Goal: Communication & Community: Participate in discussion

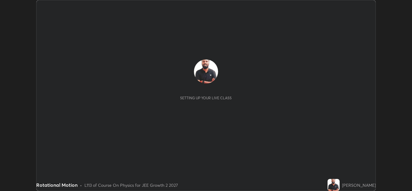
scroll to position [191, 412]
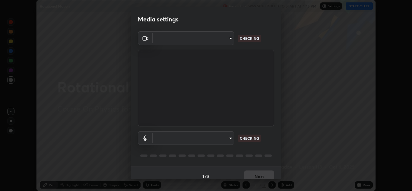
type input "ffb915138f5094fbba49c7dcbdc0b3377f3315ea980a35094b33733fc21d282d"
type input "communications"
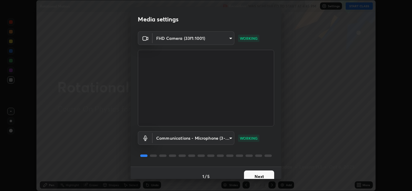
scroll to position [7, 0]
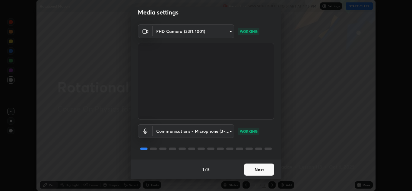
click at [262, 171] on button "Next" at bounding box center [259, 170] width 30 height 12
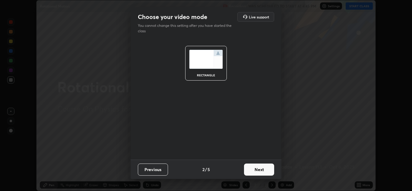
scroll to position [0, 0]
click at [263, 170] on button "Next" at bounding box center [259, 170] width 30 height 12
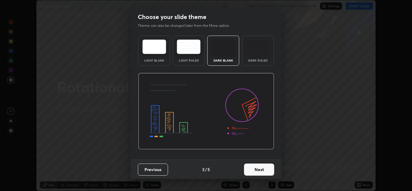
click at [262, 170] on button "Next" at bounding box center [259, 170] width 30 height 12
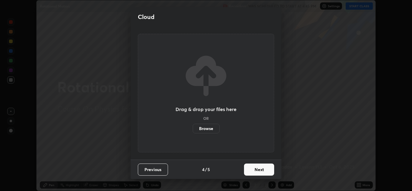
click at [262, 170] on button "Next" at bounding box center [259, 170] width 30 height 12
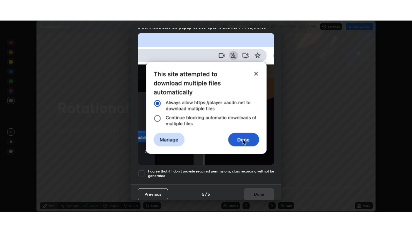
scroll to position [130, 0]
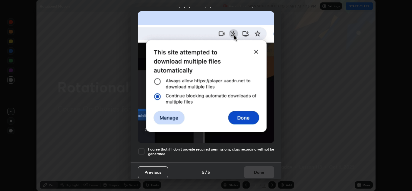
click at [142, 149] on div at bounding box center [141, 151] width 7 height 7
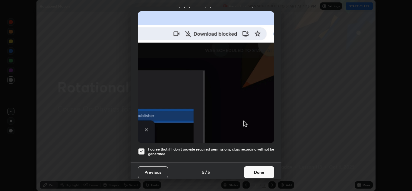
click at [261, 171] on button "Done" at bounding box center [259, 172] width 30 height 12
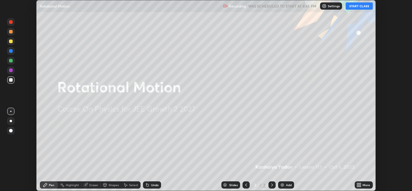
click at [358, 5] on button "START CLASS" at bounding box center [359, 5] width 27 height 7
click at [361, 183] on icon at bounding box center [360, 184] width 2 height 2
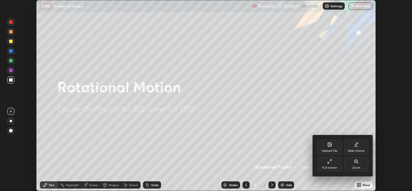
click at [330, 159] on icon at bounding box center [329, 161] width 5 height 5
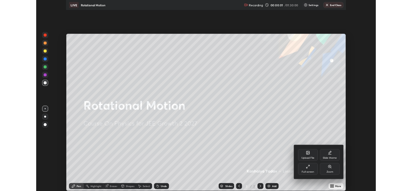
scroll to position [232, 412]
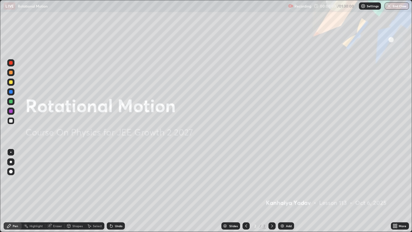
click at [271, 191] on icon at bounding box center [272, 225] width 5 height 5
click at [272, 191] on icon at bounding box center [272, 225] width 5 height 5
click at [281, 191] on img at bounding box center [282, 225] width 5 height 5
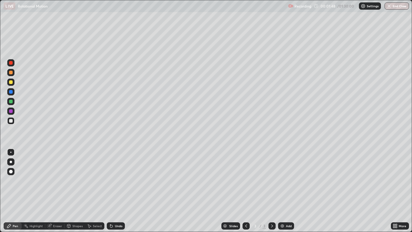
click at [11, 162] on div at bounding box center [11, 162] width 2 height 2
click at [14, 81] on div at bounding box center [10, 81] width 7 height 7
click at [12, 171] on div at bounding box center [11, 172] width 4 height 4
click at [12, 121] on div at bounding box center [11, 121] width 4 height 4
click at [113, 191] on icon at bounding box center [111, 225] width 5 height 5
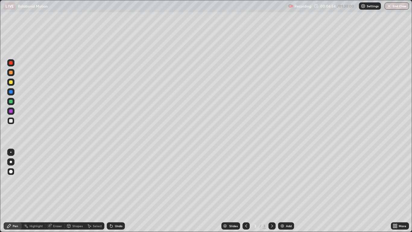
click at [271, 191] on icon at bounding box center [272, 225] width 5 height 5
click at [272, 191] on icon at bounding box center [272, 225] width 5 height 5
click at [283, 191] on img at bounding box center [282, 225] width 5 height 5
click at [12, 82] on div at bounding box center [11, 82] width 4 height 4
click at [115, 191] on div "Undo" at bounding box center [119, 225] width 8 height 3
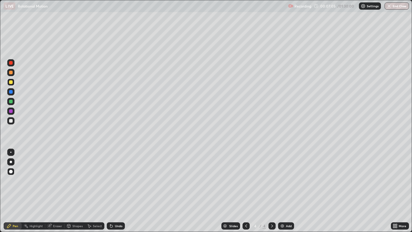
click at [116, 191] on div "Undo" at bounding box center [119, 225] width 8 height 3
click at [117, 191] on div "Undo" at bounding box center [119, 225] width 8 height 3
click at [119, 191] on div "Undo" at bounding box center [119, 225] width 8 height 3
click at [118, 191] on div "Undo" at bounding box center [116, 225] width 18 height 7
click at [247, 191] on icon at bounding box center [246, 225] width 5 height 5
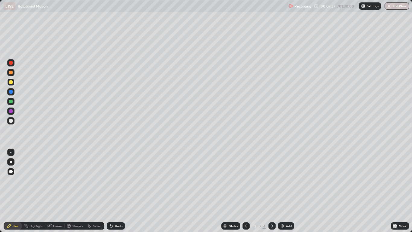
click at [272, 191] on icon at bounding box center [272, 225] width 5 height 5
click at [9, 121] on div at bounding box center [11, 121] width 4 height 4
click at [111, 191] on icon at bounding box center [111, 226] width 2 height 2
click at [112, 191] on icon at bounding box center [111, 225] width 5 height 5
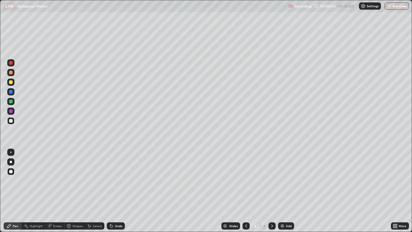
click at [272, 191] on icon at bounding box center [272, 225] width 5 height 5
click at [282, 191] on img at bounding box center [282, 225] width 5 height 5
click at [117, 191] on div "Undo" at bounding box center [119, 225] width 8 height 3
click at [116, 191] on div "Undo" at bounding box center [119, 225] width 8 height 3
click at [75, 191] on div "Shapes" at bounding box center [77, 225] width 10 height 3
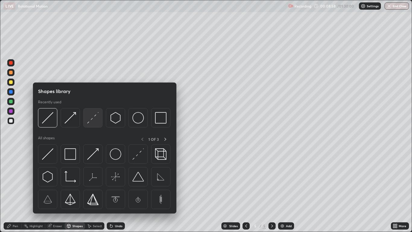
click at [91, 119] on img at bounding box center [92, 117] width 11 height 11
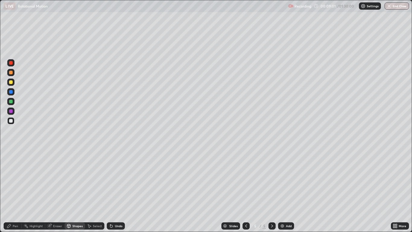
click at [77, 191] on div "Shapes" at bounding box center [77, 225] width 10 height 3
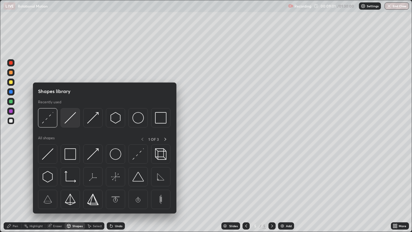
click at [69, 118] on img at bounding box center [70, 117] width 11 height 11
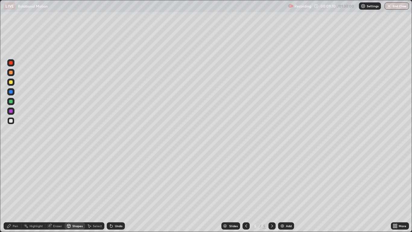
click at [10, 191] on icon at bounding box center [9, 226] width 4 height 4
click at [110, 191] on icon at bounding box center [111, 226] width 2 height 2
click at [110, 191] on icon at bounding box center [110, 224] width 1 height 1
click at [245, 191] on icon at bounding box center [246, 225] width 5 height 5
click at [246, 191] on icon at bounding box center [246, 225] width 5 height 5
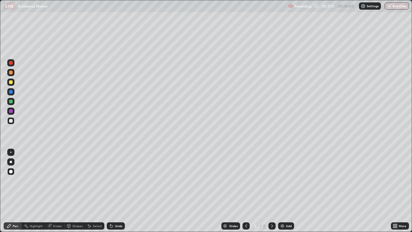
click at [272, 191] on icon at bounding box center [272, 225] width 5 height 5
click at [271, 191] on icon at bounding box center [272, 225] width 5 height 5
click at [272, 191] on icon at bounding box center [272, 225] width 5 height 5
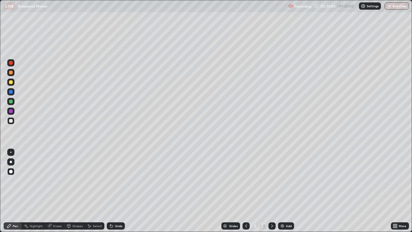
click at [282, 191] on img at bounding box center [282, 225] width 5 height 5
click at [72, 191] on div "Shapes" at bounding box center [77, 225] width 10 height 3
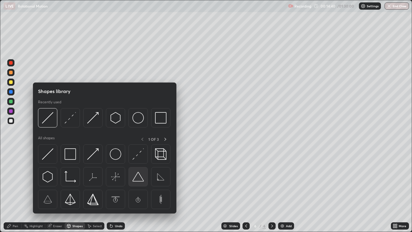
click at [139, 179] on img at bounding box center [137, 176] width 11 height 11
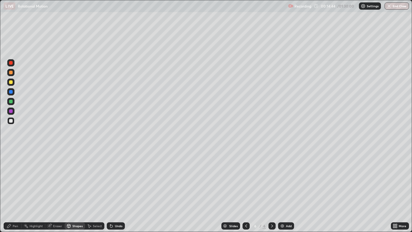
click at [11, 191] on icon at bounding box center [9, 225] width 5 height 5
click at [118, 191] on div "Undo" at bounding box center [119, 225] width 8 height 3
click at [117, 191] on div "Undo" at bounding box center [119, 225] width 8 height 3
click at [116, 191] on div "Undo" at bounding box center [119, 225] width 8 height 3
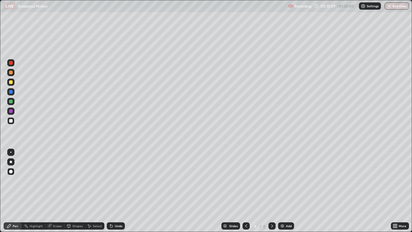
click at [12, 83] on div at bounding box center [11, 82] width 4 height 4
click at [11, 120] on div at bounding box center [11, 121] width 4 height 4
click at [271, 191] on icon at bounding box center [272, 225] width 5 height 5
click at [283, 191] on img at bounding box center [282, 225] width 5 height 5
click at [74, 191] on div "Shapes" at bounding box center [77, 225] width 10 height 3
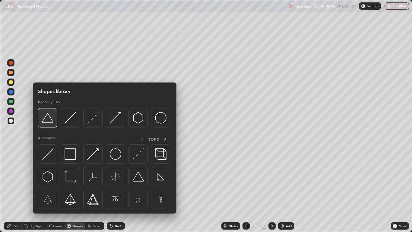
click at [48, 120] on img at bounding box center [47, 117] width 11 height 11
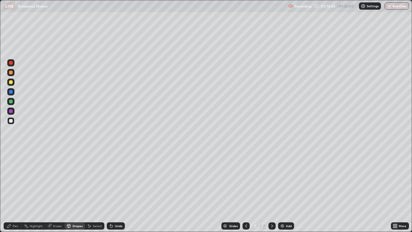
click at [15, 191] on div "Pen" at bounding box center [15, 225] width 5 height 3
click at [11, 121] on div at bounding box center [11, 121] width 4 height 4
click at [11, 81] on div at bounding box center [11, 82] width 4 height 4
click at [74, 191] on div "Shapes" at bounding box center [77, 225] width 10 height 3
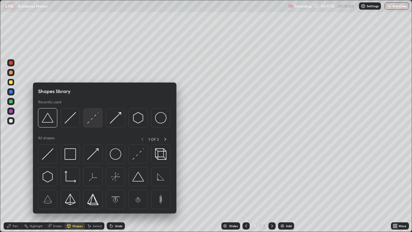
click at [90, 119] on img at bounding box center [92, 117] width 11 height 11
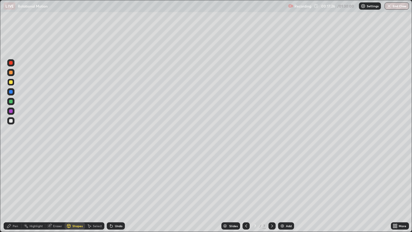
click at [10, 112] on div at bounding box center [11, 111] width 4 height 4
click at [115, 191] on div "Undo" at bounding box center [119, 225] width 8 height 3
click at [9, 191] on div "Pen" at bounding box center [13, 225] width 18 height 7
click at [12, 121] on div at bounding box center [11, 121] width 4 height 4
click at [113, 191] on div "Undo" at bounding box center [116, 225] width 18 height 7
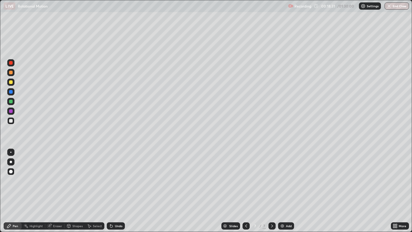
click at [110, 191] on icon at bounding box center [110, 224] width 1 height 1
click at [272, 191] on icon at bounding box center [272, 225] width 2 height 3
click at [282, 191] on img at bounding box center [282, 225] width 5 height 5
click at [72, 191] on div "Shapes" at bounding box center [77, 225] width 10 height 3
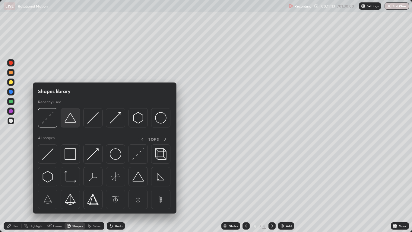
click at [71, 120] on img at bounding box center [70, 117] width 11 height 11
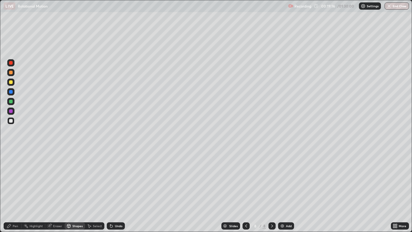
click at [13, 191] on div "Pen" at bounding box center [15, 225] width 5 height 3
click at [10, 110] on div at bounding box center [11, 111] width 4 height 4
click at [75, 191] on div "Shapes" at bounding box center [77, 225] width 10 height 3
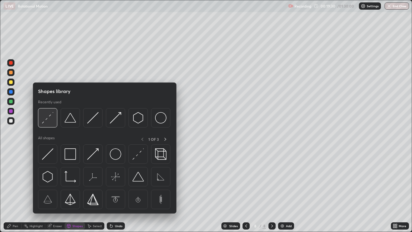
click at [49, 117] on img at bounding box center [47, 117] width 11 height 11
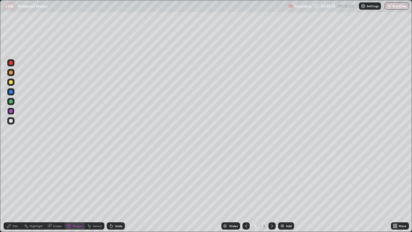
click at [113, 191] on div "Undo" at bounding box center [116, 225] width 18 height 7
click at [12, 191] on div "Pen" at bounding box center [13, 225] width 18 height 7
click at [11, 120] on div at bounding box center [11, 121] width 4 height 4
click at [68, 191] on icon at bounding box center [68, 225] width 3 height 1
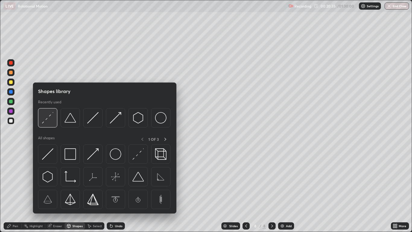
click at [49, 118] on img at bounding box center [47, 117] width 11 height 11
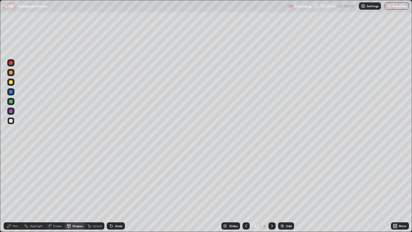
click at [10, 191] on icon at bounding box center [9, 225] width 5 height 5
click at [271, 191] on icon at bounding box center [272, 225] width 5 height 5
click at [284, 191] on img at bounding box center [282, 225] width 5 height 5
click at [246, 191] on icon at bounding box center [246, 225] width 5 height 5
click at [243, 191] on div at bounding box center [246, 225] width 7 height 7
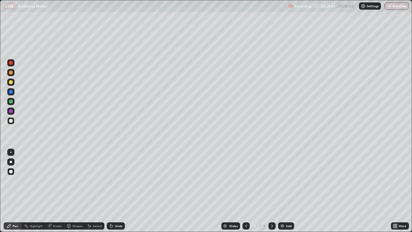
click at [272, 191] on icon at bounding box center [272, 225] width 5 height 5
click at [272, 191] on icon at bounding box center [272, 225] width 2 height 3
click at [75, 191] on div "Shapes" at bounding box center [77, 225] width 10 height 3
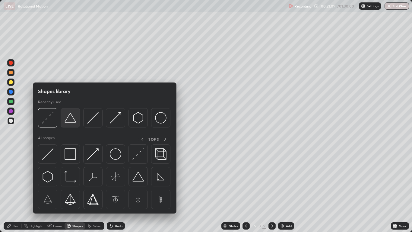
click at [72, 122] on img at bounding box center [70, 117] width 11 height 11
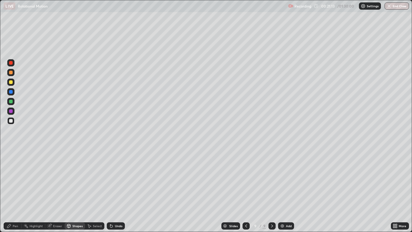
click at [13, 191] on div "Pen" at bounding box center [15, 225] width 5 height 3
click at [111, 191] on icon at bounding box center [111, 226] width 2 height 2
click at [78, 191] on div "Shapes" at bounding box center [77, 225] width 10 height 3
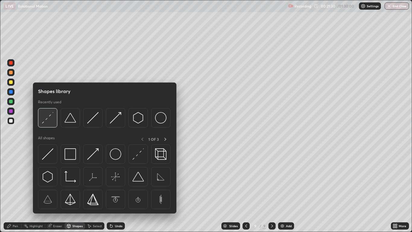
click at [49, 120] on img at bounding box center [47, 117] width 11 height 11
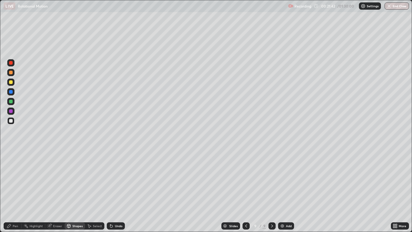
click at [10, 120] on div at bounding box center [11, 121] width 4 height 4
click at [12, 191] on div "Pen" at bounding box center [13, 225] width 18 height 7
click at [114, 191] on div "Undo" at bounding box center [116, 225] width 18 height 7
click at [113, 191] on icon at bounding box center [111, 225] width 5 height 5
click at [118, 191] on div "Undo" at bounding box center [119, 225] width 8 height 3
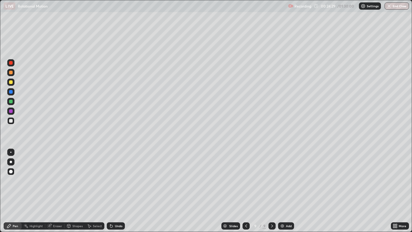
click at [272, 191] on icon at bounding box center [272, 225] width 5 height 5
click at [284, 191] on img at bounding box center [282, 225] width 5 height 5
click at [77, 191] on div "Shapes" at bounding box center [77, 225] width 10 height 3
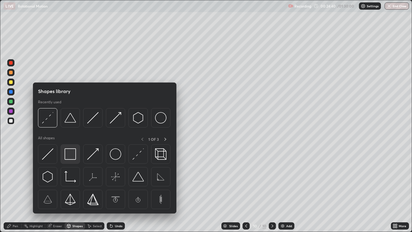
click at [72, 152] on img at bounding box center [70, 153] width 11 height 11
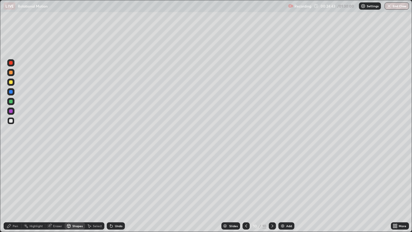
click at [15, 191] on div "Pen" at bounding box center [15, 225] width 5 height 3
click at [10, 81] on div at bounding box center [11, 82] width 4 height 4
click at [11, 110] on div at bounding box center [11, 111] width 4 height 4
click at [11, 101] on div at bounding box center [11, 102] width 4 height 4
click at [116, 191] on div "Undo" at bounding box center [119, 225] width 8 height 3
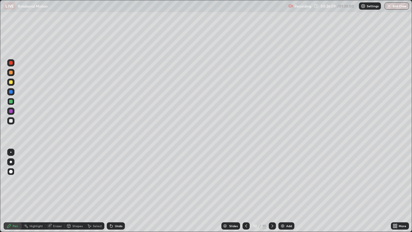
click at [76, 191] on div "Shapes" at bounding box center [77, 225] width 10 height 3
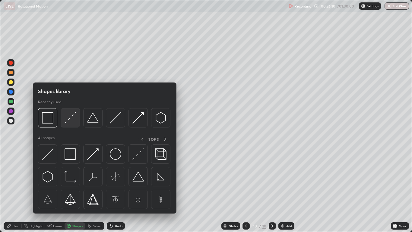
click at [71, 121] on img at bounding box center [70, 117] width 11 height 11
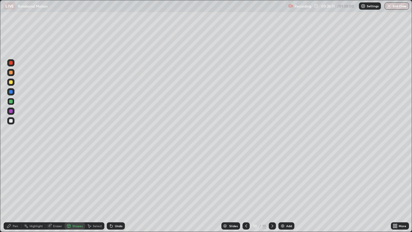
click at [11, 91] on div at bounding box center [11, 92] width 4 height 4
click at [118, 191] on div "Undo" at bounding box center [119, 225] width 8 height 3
click at [115, 191] on div "Undo" at bounding box center [119, 225] width 8 height 3
click at [14, 191] on div "Pen" at bounding box center [15, 225] width 5 height 3
click at [246, 191] on icon at bounding box center [246, 225] width 2 height 3
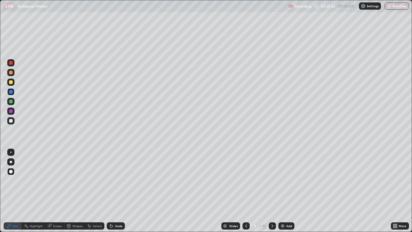
click at [247, 191] on icon at bounding box center [246, 225] width 5 height 5
click at [246, 191] on icon at bounding box center [246, 225] width 2 height 3
click at [245, 191] on div at bounding box center [246, 225] width 7 height 7
click at [246, 191] on icon at bounding box center [246, 225] width 5 height 5
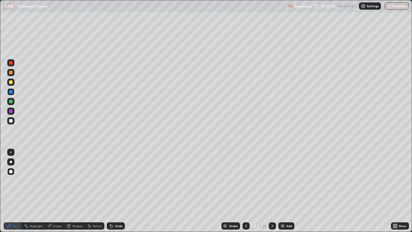
click at [246, 191] on icon at bounding box center [246, 225] width 5 height 5
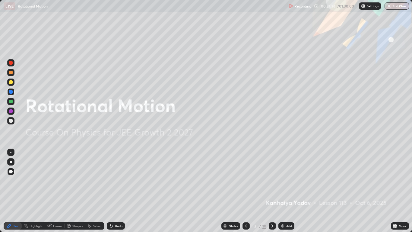
click at [271, 191] on icon at bounding box center [272, 225] width 5 height 5
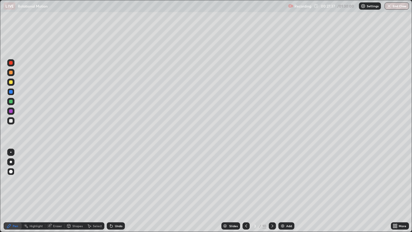
click at [272, 191] on icon at bounding box center [272, 225] width 5 height 5
click at [271, 191] on icon at bounding box center [272, 225] width 5 height 5
click at [272, 191] on icon at bounding box center [272, 225] width 5 height 5
click at [246, 191] on icon at bounding box center [246, 225] width 2 height 3
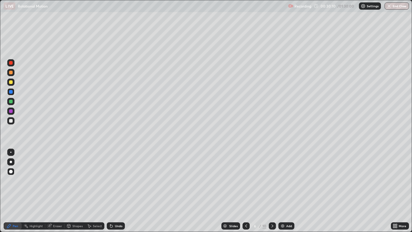
click at [271, 191] on icon at bounding box center [272, 225] width 5 height 5
click at [245, 191] on icon at bounding box center [246, 225] width 5 height 5
click at [269, 191] on div at bounding box center [272, 225] width 7 height 7
click at [272, 191] on icon at bounding box center [272, 225] width 5 height 5
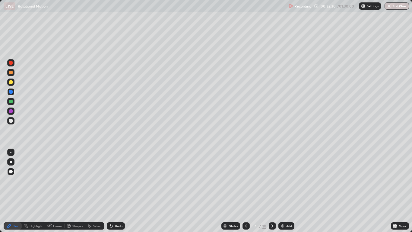
click at [271, 191] on icon at bounding box center [272, 225] width 5 height 5
click at [272, 191] on icon at bounding box center [272, 225] width 5 height 5
click at [248, 191] on div at bounding box center [246, 225] width 7 height 7
click at [272, 191] on icon at bounding box center [272, 225] width 5 height 5
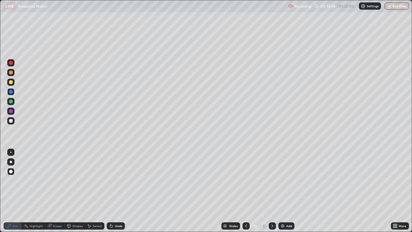
click at [246, 191] on icon at bounding box center [246, 225] width 5 height 5
click at [272, 191] on icon at bounding box center [272, 225] width 5 height 5
click at [271, 191] on icon at bounding box center [272, 225] width 5 height 5
click at [282, 191] on img at bounding box center [282, 225] width 5 height 5
click at [74, 191] on div "Shapes" at bounding box center [77, 225] width 10 height 3
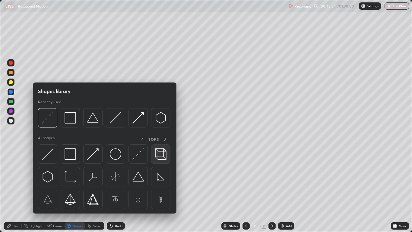
click at [161, 154] on img at bounding box center [160, 153] width 11 height 11
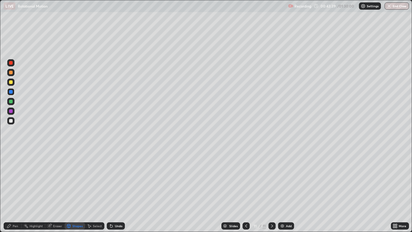
click at [12, 82] on div at bounding box center [11, 82] width 4 height 4
click at [72, 191] on div "Shapes" at bounding box center [75, 225] width 21 height 7
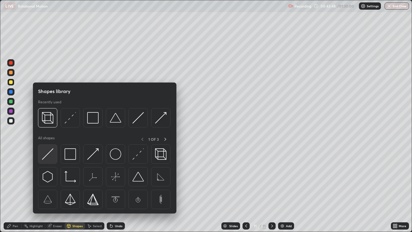
click at [47, 152] on img at bounding box center [47, 153] width 11 height 11
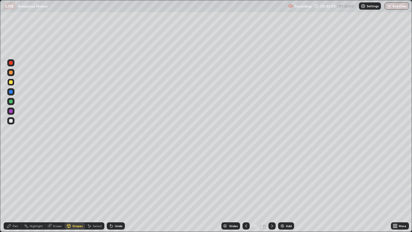
click at [11, 121] on div at bounding box center [11, 121] width 4 height 4
click at [112, 191] on icon at bounding box center [111, 225] width 5 height 5
click at [12, 191] on div "Pen" at bounding box center [13, 225] width 18 height 7
click at [57, 191] on div "Eraser" at bounding box center [57, 225] width 9 height 3
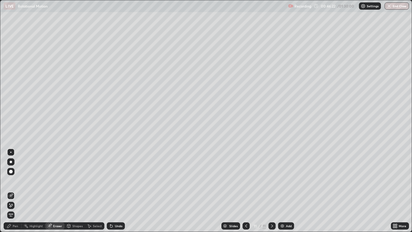
click at [19, 191] on div "Pen" at bounding box center [13, 225] width 18 height 7
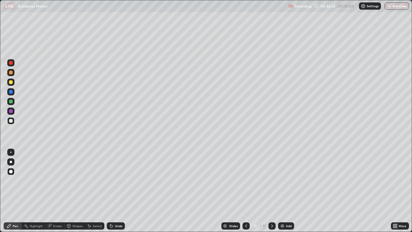
click at [54, 191] on div "Eraser" at bounding box center [57, 225] width 9 height 3
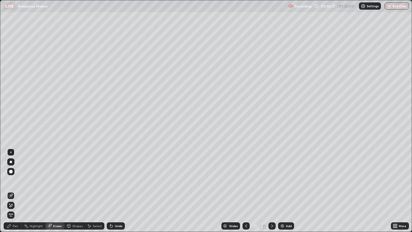
click at [17, 191] on div "Pen" at bounding box center [13, 225] width 18 height 7
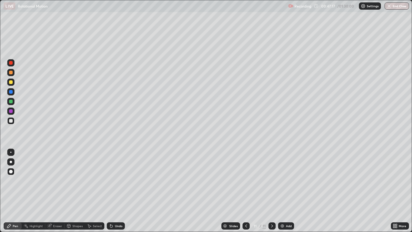
click at [269, 191] on div at bounding box center [272, 225] width 7 height 7
click at [283, 191] on img at bounding box center [282, 225] width 5 height 5
click at [73, 191] on div "Shapes" at bounding box center [77, 225] width 10 height 3
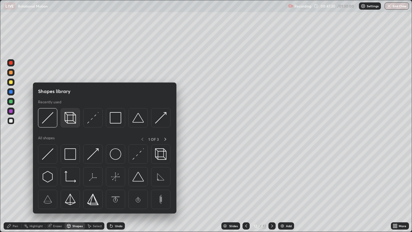
click at [73, 118] on img at bounding box center [70, 117] width 11 height 11
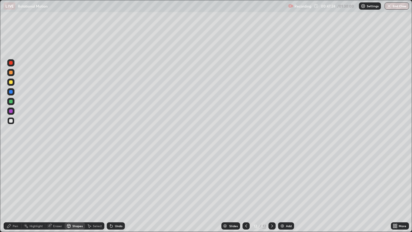
click at [11, 107] on div at bounding box center [10, 110] width 7 height 7
click at [75, 191] on div "Shapes" at bounding box center [77, 225] width 10 height 3
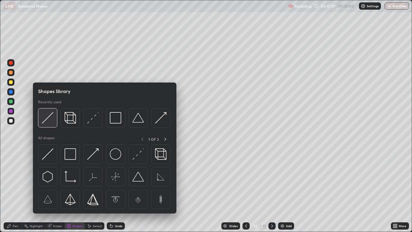
click at [49, 117] on img at bounding box center [47, 117] width 11 height 11
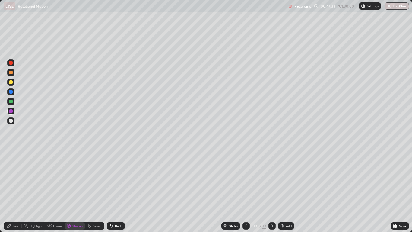
click at [12, 120] on div at bounding box center [11, 121] width 4 height 4
click at [11, 191] on icon at bounding box center [9, 225] width 5 height 5
click at [12, 101] on div at bounding box center [11, 102] width 4 height 4
click at [10, 82] on div at bounding box center [11, 82] width 4 height 4
click at [71, 191] on div "Shapes" at bounding box center [75, 225] width 21 height 7
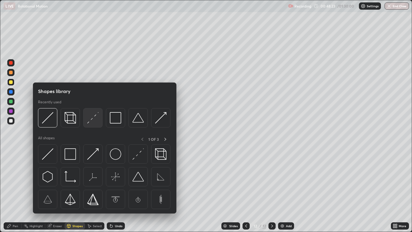
click at [89, 120] on img at bounding box center [92, 117] width 11 height 11
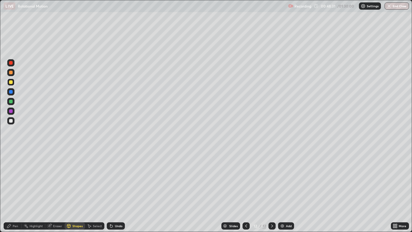
click at [11, 191] on icon at bounding box center [9, 225] width 5 height 5
click at [12, 120] on div at bounding box center [11, 121] width 4 height 4
click at [110, 191] on icon at bounding box center [110, 224] width 1 height 1
click at [246, 191] on icon at bounding box center [246, 225] width 5 height 5
click at [272, 191] on icon at bounding box center [272, 225] width 5 height 5
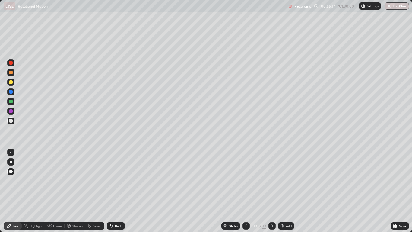
click at [272, 191] on icon at bounding box center [272, 225] width 5 height 5
click at [280, 191] on img at bounding box center [282, 225] width 5 height 5
click at [74, 191] on div "Shapes" at bounding box center [77, 225] width 10 height 3
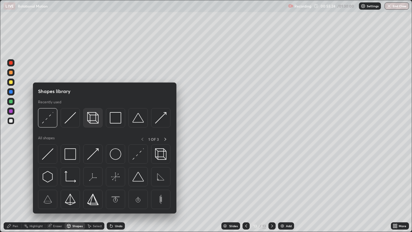
click at [97, 117] on img at bounding box center [92, 117] width 11 height 11
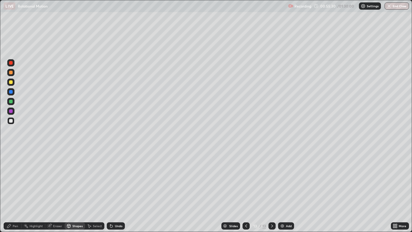
click at [54, 191] on div "Eraser" at bounding box center [57, 225] width 9 height 3
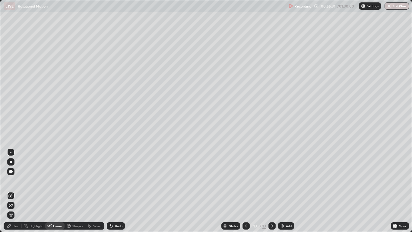
click at [69, 191] on icon at bounding box center [69, 226] width 0 height 2
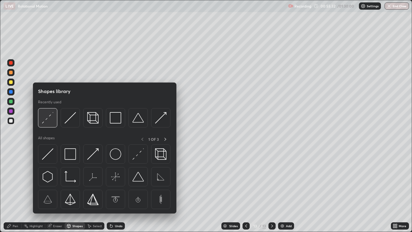
click at [46, 118] on img at bounding box center [47, 117] width 11 height 11
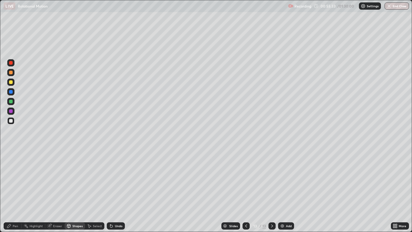
click at [12, 82] on div at bounding box center [11, 82] width 4 height 4
click at [53, 191] on div "Eraser" at bounding box center [57, 225] width 9 height 3
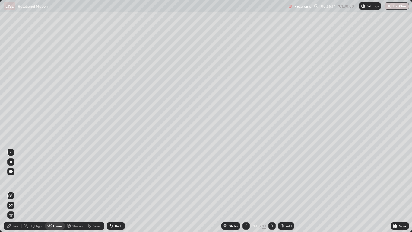
click at [12, 191] on div "Pen" at bounding box center [13, 225] width 18 height 7
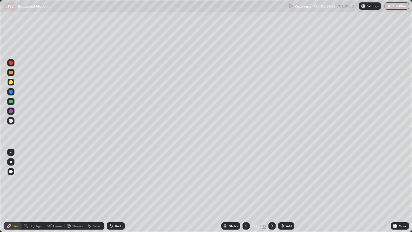
click at [11, 120] on div at bounding box center [11, 121] width 4 height 4
click at [115, 191] on div "Undo" at bounding box center [119, 225] width 8 height 3
click at [114, 191] on div "Undo" at bounding box center [116, 225] width 18 height 7
click at [113, 191] on div "Undo" at bounding box center [116, 225] width 18 height 7
click at [111, 191] on icon at bounding box center [111, 226] width 2 height 2
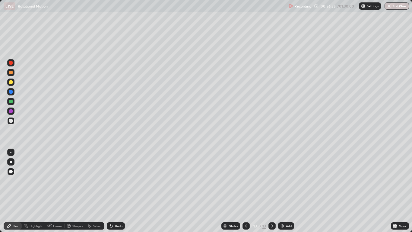
click at [113, 191] on div "Undo" at bounding box center [116, 225] width 18 height 7
click at [113, 191] on icon at bounding box center [111, 225] width 5 height 5
click at [113, 191] on div "Undo" at bounding box center [116, 225] width 18 height 7
click at [115, 191] on div "Undo" at bounding box center [119, 225] width 8 height 3
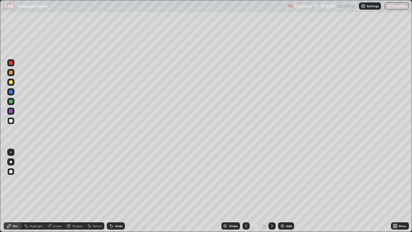
click at [114, 191] on div "Undo" at bounding box center [116, 225] width 18 height 7
click at [271, 191] on icon at bounding box center [272, 225] width 2 height 3
click at [272, 191] on icon at bounding box center [272, 225] width 5 height 5
click at [271, 191] on icon at bounding box center [272, 225] width 5 height 5
click at [116, 191] on div "Undo" at bounding box center [119, 225] width 8 height 3
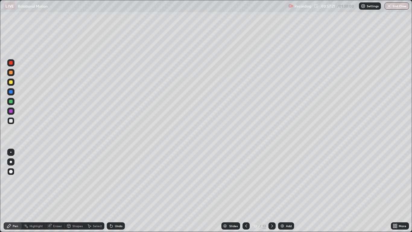
click at [120, 191] on div "Undo" at bounding box center [119, 225] width 8 height 3
click at [116, 191] on div "Undo" at bounding box center [119, 225] width 8 height 3
click at [116, 191] on div "Undo" at bounding box center [116, 225] width 18 height 7
click at [71, 191] on div "Shapes" at bounding box center [75, 225] width 21 height 7
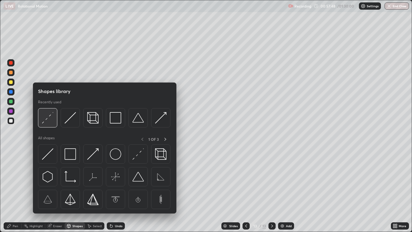
click at [46, 119] on img at bounding box center [47, 117] width 11 height 11
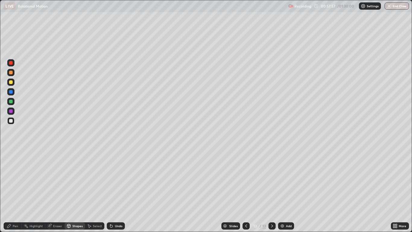
click at [14, 191] on div "Pen" at bounding box center [15, 225] width 5 height 3
click at [11, 121] on div at bounding box center [11, 121] width 4 height 4
click at [72, 191] on div "Shapes" at bounding box center [75, 225] width 21 height 7
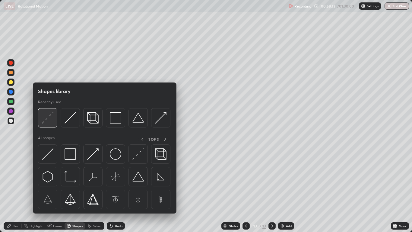
click at [48, 117] on img at bounding box center [47, 117] width 11 height 11
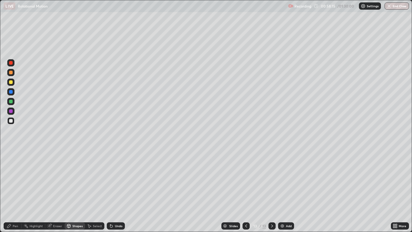
click at [12, 102] on div at bounding box center [11, 102] width 4 height 4
click at [10, 121] on div at bounding box center [11, 121] width 4 height 4
click at [118, 191] on div "Undo" at bounding box center [119, 225] width 8 height 3
click at [12, 191] on div "Pen" at bounding box center [13, 225] width 18 height 7
click at [272, 191] on icon at bounding box center [272, 225] width 5 height 5
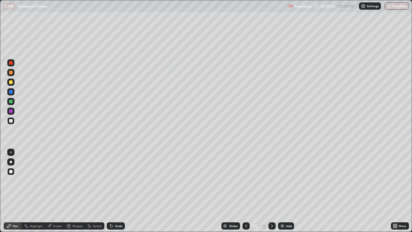
click at [282, 191] on img at bounding box center [282, 225] width 5 height 5
click at [56, 191] on div "Eraser" at bounding box center [57, 225] width 9 height 3
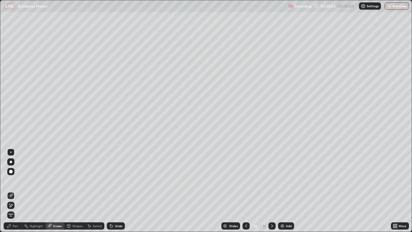
click at [78, 191] on div "Shapes" at bounding box center [77, 225] width 10 height 3
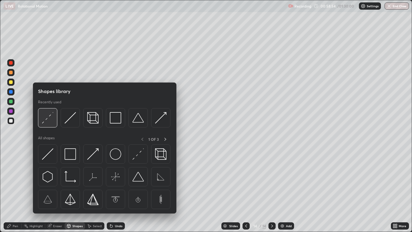
click at [47, 120] on img at bounding box center [47, 117] width 11 height 11
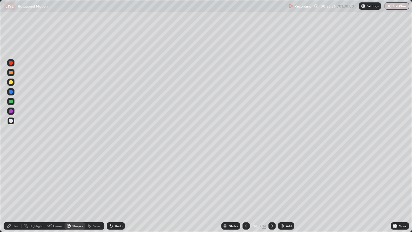
click at [115, 191] on div "Undo" at bounding box center [119, 225] width 8 height 3
click at [76, 191] on div "Shapes" at bounding box center [75, 225] width 21 height 7
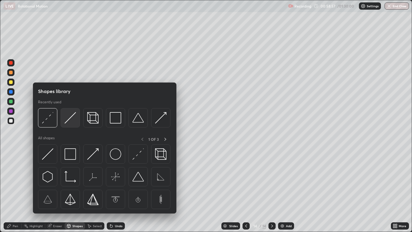
click at [68, 119] on img at bounding box center [70, 117] width 11 height 11
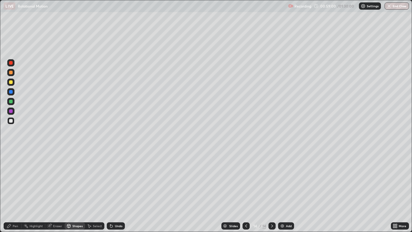
click at [13, 191] on div "Pen" at bounding box center [15, 225] width 5 height 3
click at [11, 110] on div at bounding box center [11, 111] width 4 height 4
click at [76, 191] on div "Shapes" at bounding box center [77, 225] width 10 height 3
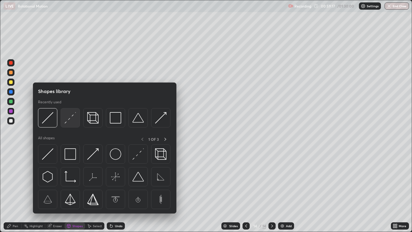
click at [71, 118] on img at bounding box center [70, 117] width 11 height 11
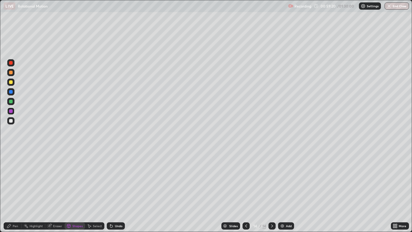
click at [12, 191] on div "Pen" at bounding box center [13, 225] width 18 height 7
click at [245, 191] on icon at bounding box center [246, 225] width 5 height 5
click at [272, 191] on icon at bounding box center [272, 225] width 5 height 5
click at [272, 191] on icon at bounding box center [272, 225] width 2 height 3
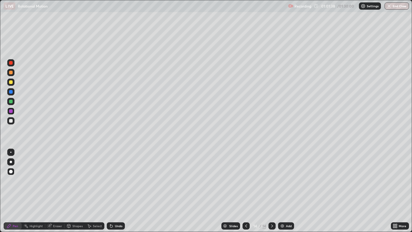
click at [11, 82] on div at bounding box center [11, 82] width 4 height 4
click at [10, 121] on div at bounding box center [11, 121] width 4 height 4
click at [275, 191] on div at bounding box center [272, 225] width 7 height 7
click at [272, 191] on icon at bounding box center [272, 225] width 5 height 5
click at [284, 191] on img at bounding box center [282, 225] width 5 height 5
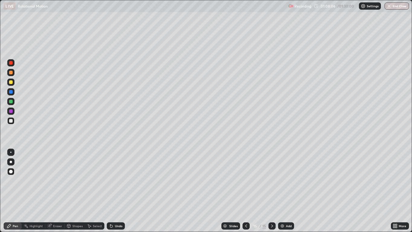
click at [115, 191] on div "Undo" at bounding box center [119, 225] width 8 height 3
click at [117, 191] on div "Undo" at bounding box center [119, 225] width 8 height 3
click at [116, 191] on div "Undo" at bounding box center [119, 225] width 8 height 3
click at [118, 191] on div "Undo" at bounding box center [119, 225] width 8 height 3
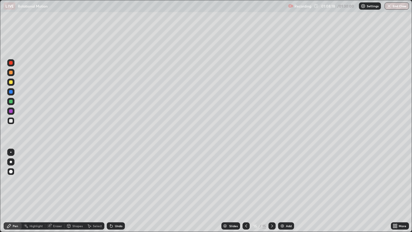
click at [120, 191] on div "Undo" at bounding box center [116, 225] width 18 height 7
click at [116, 191] on div "Undo" at bounding box center [116, 225] width 18 height 7
click at [76, 191] on div "Shapes" at bounding box center [77, 225] width 10 height 3
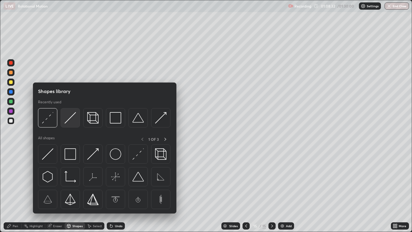
click at [70, 119] on img at bounding box center [70, 117] width 11 height 11
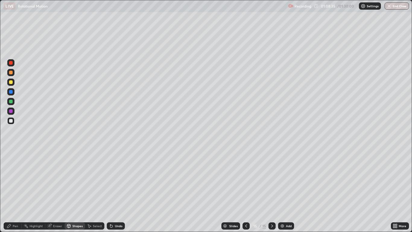
click at [14, 191] on div "Pen" at bounding box center [15, 225] width 5 height 3
click at [271, 191] on icon at bounding box center [272, 225] width 5 height 5
click at [285, 191] on div "Add" at bounding box center [286, 225] width 16 height 7
click at [115, 191] on div "Undo" at bounding box center [119, 225] width 8 height 3
click at [118, 191] on div "Undo" at bounding box center [119, 225] width 8 height 3
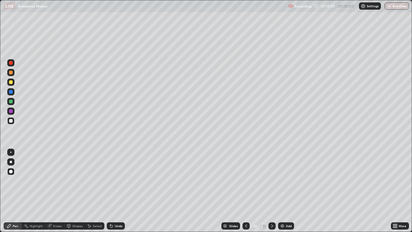
click at [114, 191] on div "Undo" at bounding box center [116, 225] width 18 height 7
click at [113, 191] on icon at bounding box center [111, 225] width 5 height 5
click at [75, 191] on div "Shapes" at bounding box center [77, 225] width 10 height 3
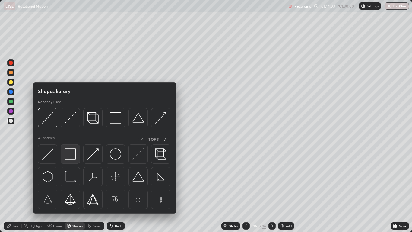
click at [71, 153] on img at bounding box center [70, 153] width 11 height 11
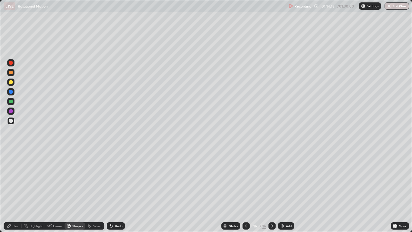
click at [78, 191] on div "Shapes" at bounding box center [77, 225] width 10 height 3
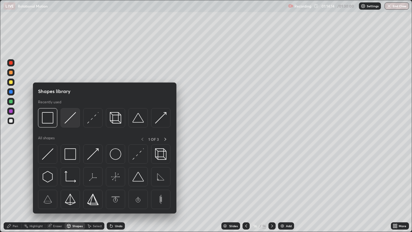
click at [70, 116] on img at bounding box center [70, 117] width 11 height 11
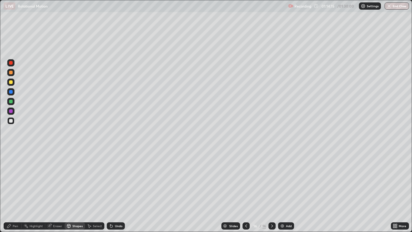
click at [11, 91] on div at bounding box center [11, 92] width 4 height 4
click at [11, 82] on div at bounding box center [11, 82] width 4 height 4
click at [11, 122] on div at bounding box center [11, 121] width 4 height 4
click at [113, 191] on div "Undo" at bounding box center [116, 225] width 18 height 7
click at [13, 191] on div "Pen" at bounding box center [15, 225] width 5 height 3
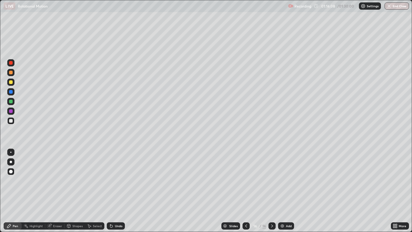
click at [10, 91] on div at bounding box center [11, 92] width 4 height 4
click at [12, 121] on div at bounding box center [11, 121] width 4 height 4
click at [113, 191] on icon at bounding box center [111, 225] width 5 height 5
click at [271, 191] on icon at bounding box center [272, 225] width 5 height 5
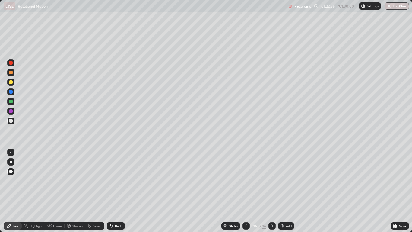
click at [281, 191] on img at bounding box center [282, 225] width 5 height 5
click at [72, 191] on div "Shapes" at bounding box center [75, 225] width 21 height 7
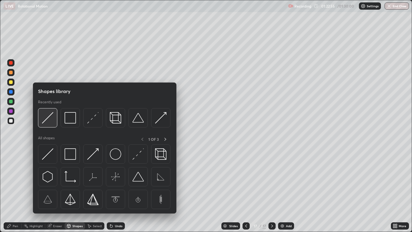
click at [48, 118] on img at bounding box center [47, 117] width 11 height 11
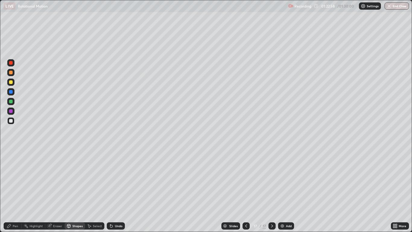
click at [71, 191] on div "Shapes" at bounding box center [75, 225] width 21 height 7
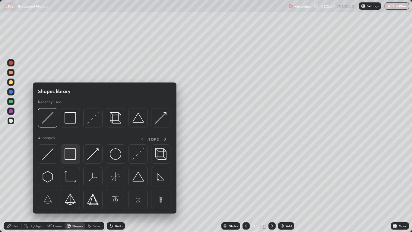
click at [72, 154] on img at bounding box center [70, 153] width 11 height 11
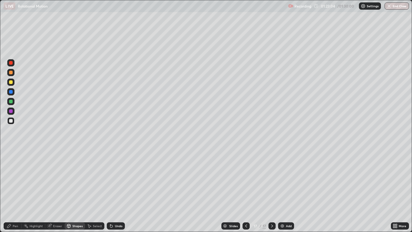
click at [91, 191] on icon at bounding box center [89, 225] width 5 height 5
click at [159, 130] on div "0 ° Undo Copy Duplicate Duplicate to new slide Delete" at bounding box center [205, 115] width 411 height 231
click at [13, 191] on div "Pen" at bounding box center [13, 225] width 18 height 7
click at [11, 82] on div at bounding box center [11, 82] width 4 height 4
click at [10, 110] on div at bounding box center [11, 111] width 4 height 4
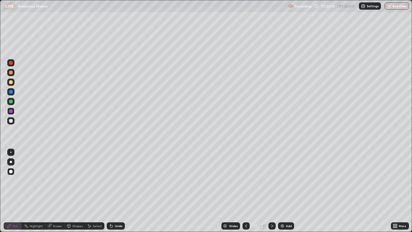
click at [12, 84] on div at bounding box center [10, 81] width 7 height 7
click at [11, 92] on div at bounding box center [11, 92] width 4 height 4
click at [11, 120] on div at bounding box center [11, 121] width 4 height 4
click at [12, 72] on div at bounding box center [11, 73] width 4 height 4
click at [272, 191] on icon at bounding box center [272, 225] width 5 height 5
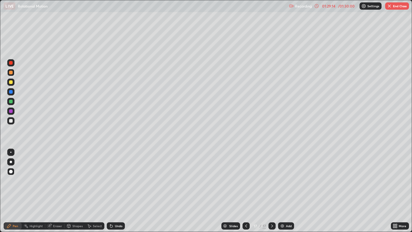
click at [282, 191] on img at bounding box center [282, 225] width 5 height 5
click at [11, 120] on div at bounding box center [11, 121] width 4 height 4
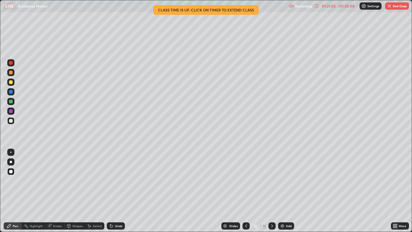
click at [390, 6] on img "button" at bounding box center [389, 6] width 5 height 5
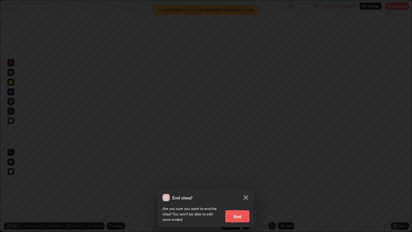
click at [237, 191] on button "End" at bounding box center [237, 216] width 24 height 12
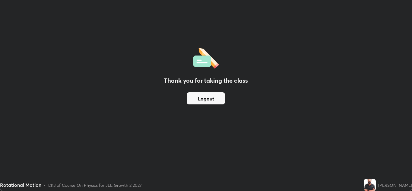
scroll to position [29981, 29760]
